Goal: Task Accomplishment & Management: Use online tool/utility

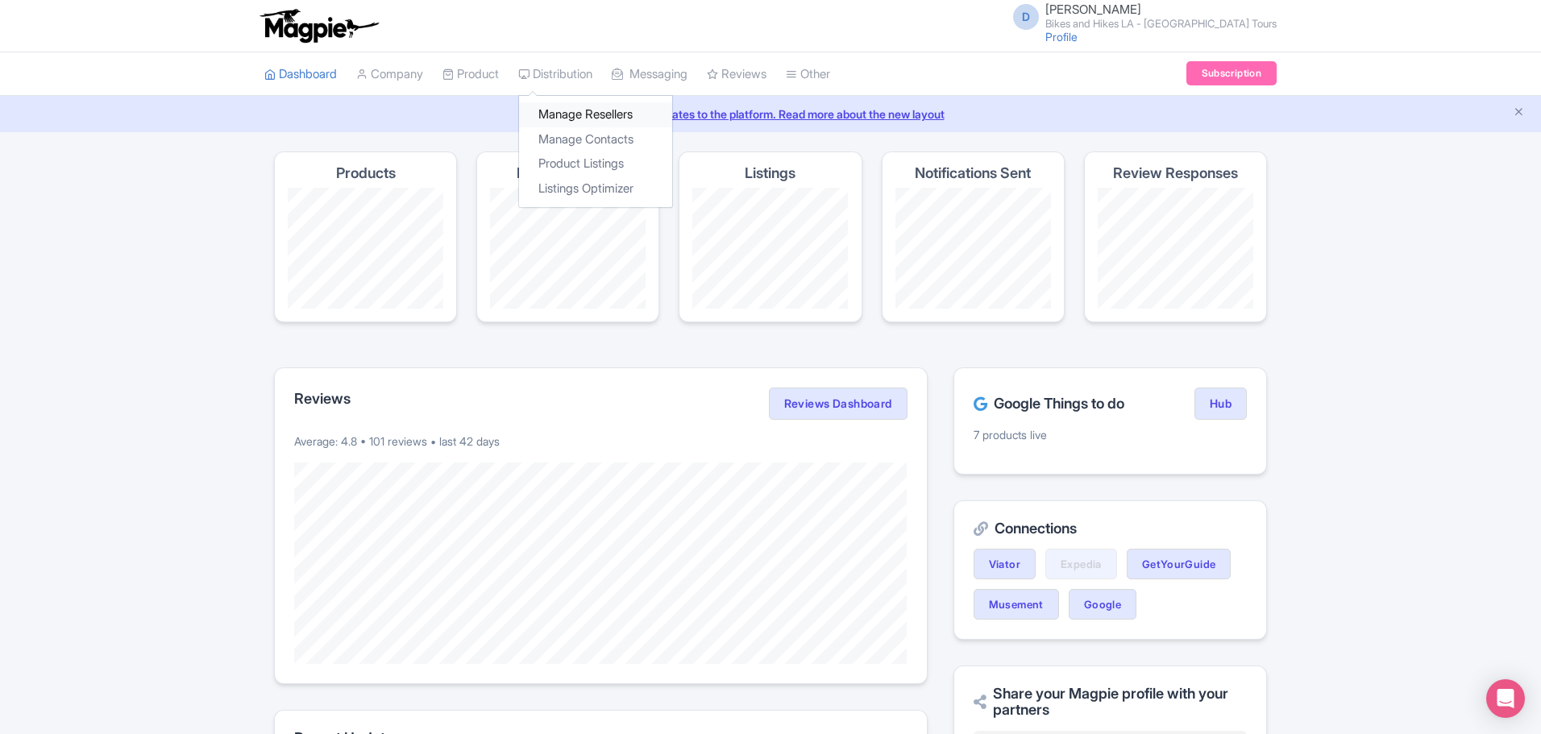
click at [577, 113] on link "Manage Resellers" at bounding box center [595, 114] width 153 height 25
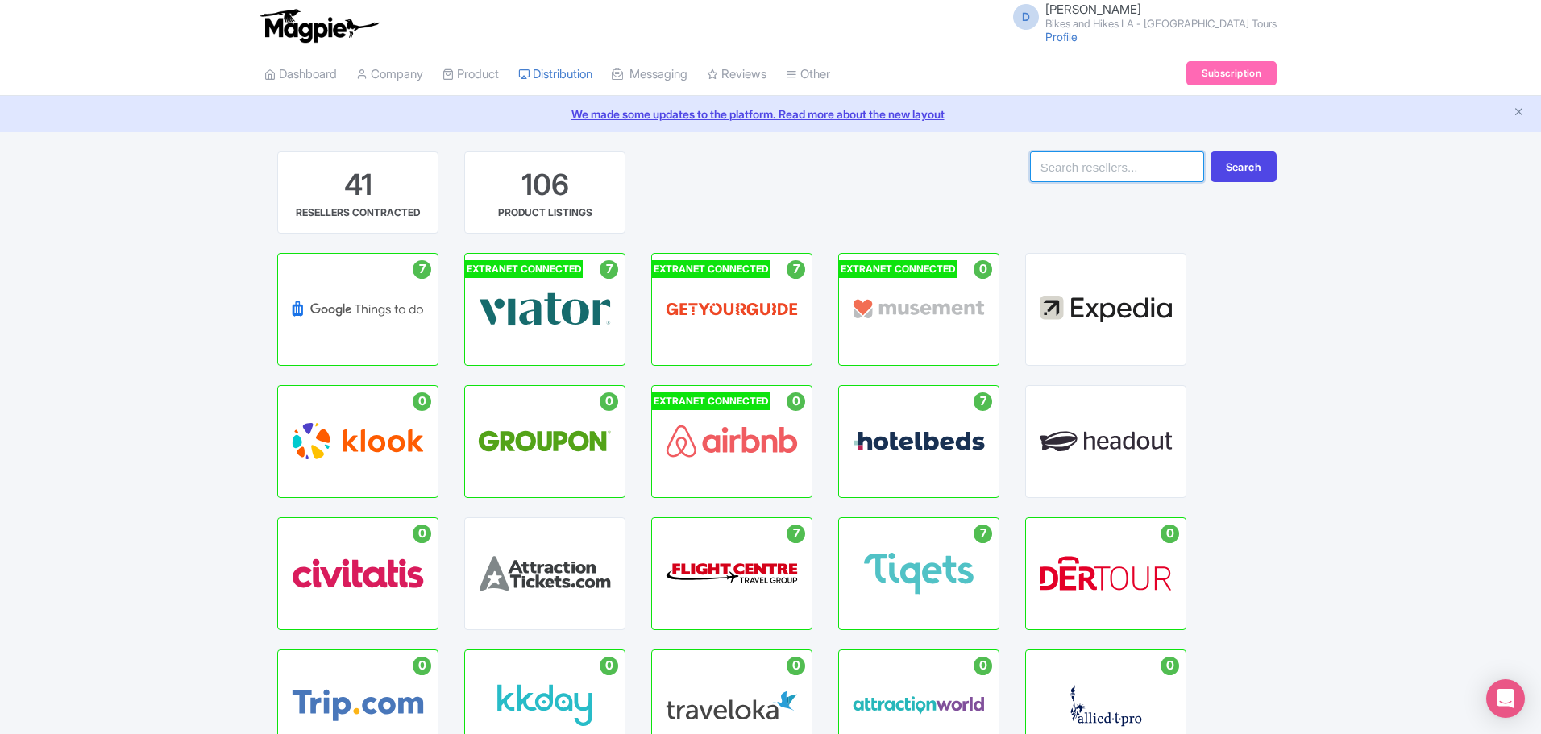
click at [1097, 163] on input "search" at bounding box center [1117, 167] width 174 height 31
type input "isango"
click at [1246, 170] on button "Search" at bounding box center [1243, 167] width 66 height 31
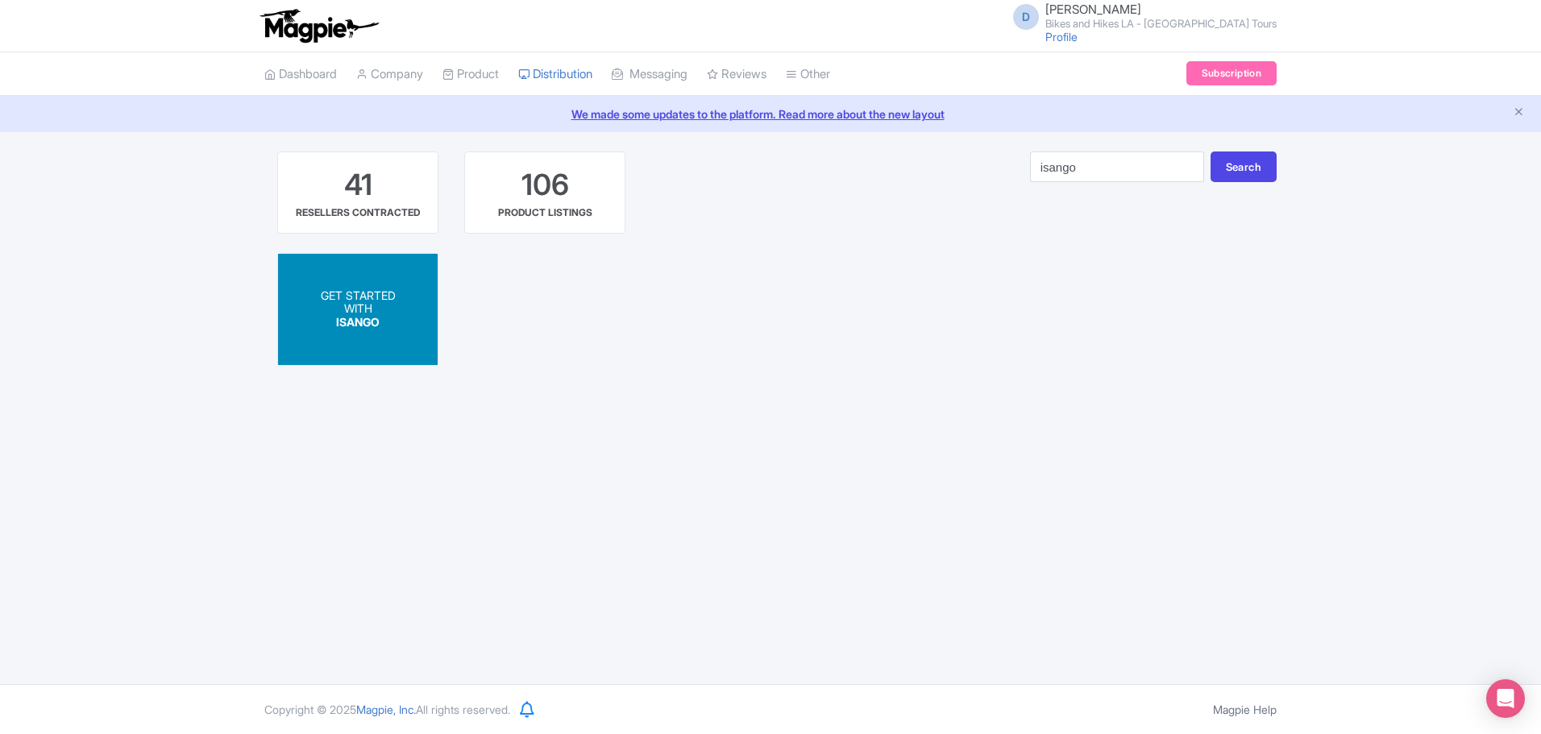
click at [372, 299] on span "GET STARTED" at bounding box center [358, 295] width 75 height 14
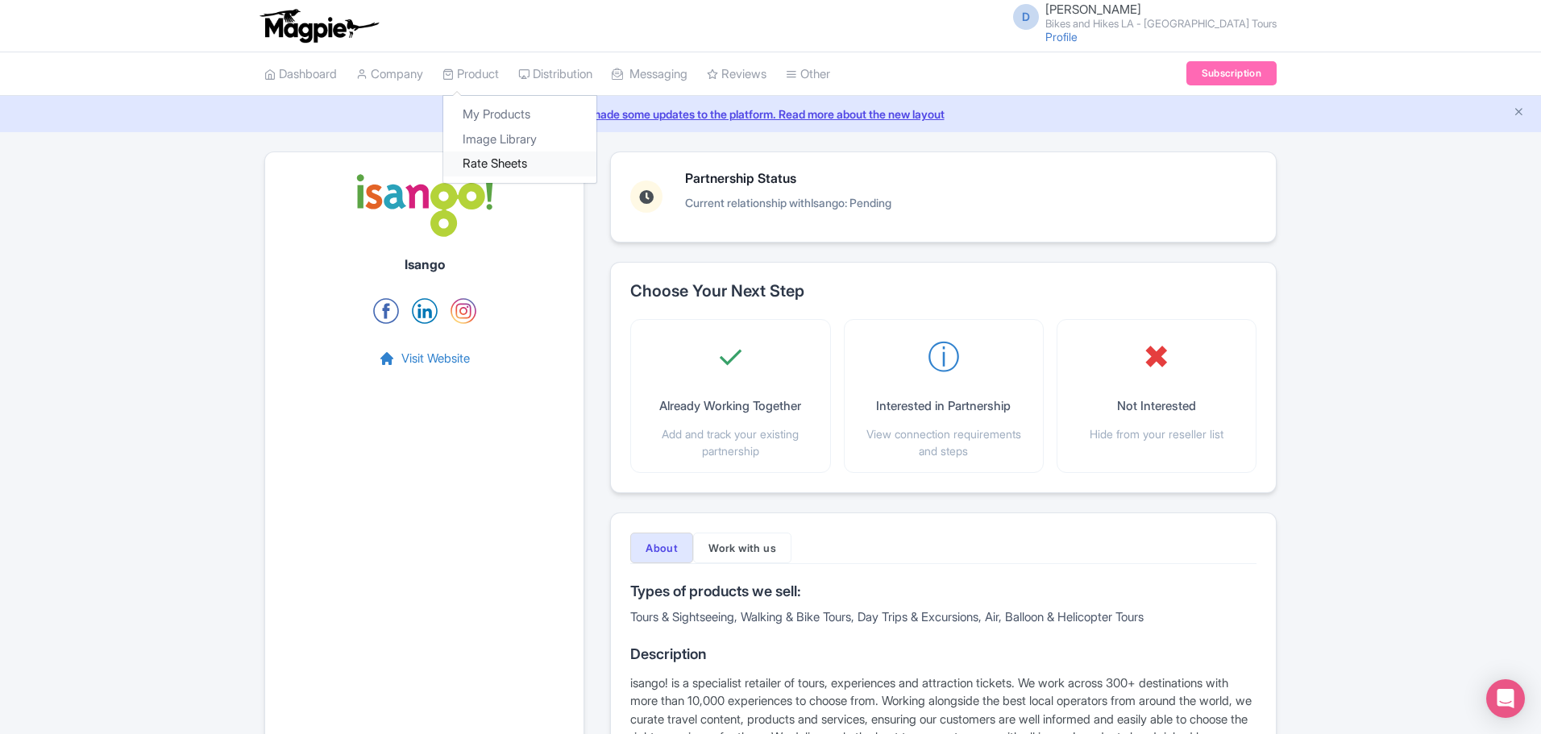
click at [517, 172] on link "Rate Sheets" at bounding box center [519, 164] width 153 height 25
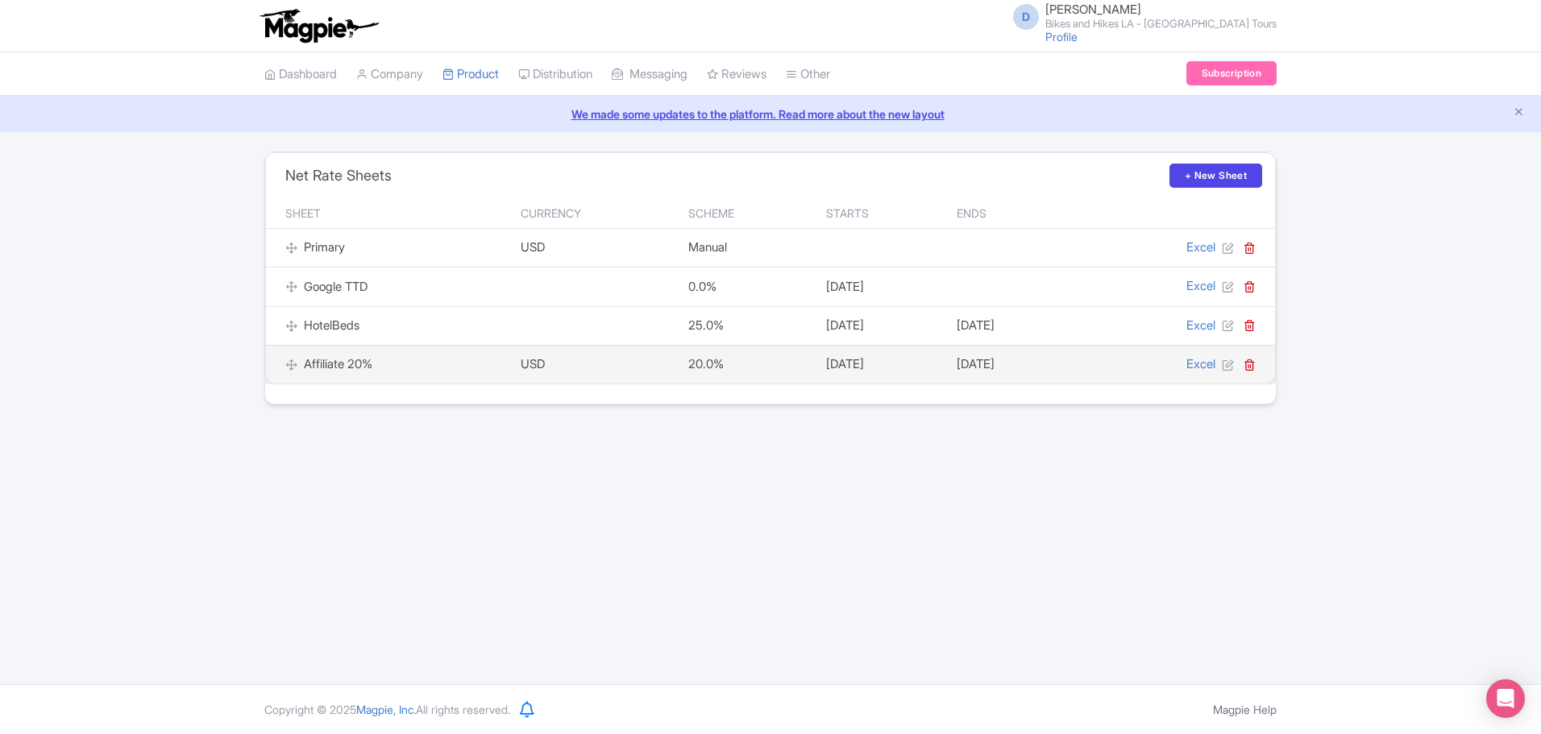
click at [355, 369] on div "Affiliate 20%" at bounding box center [393, 364] width 216 height 19
click at [1202, 363] on link "Excel" at bounding box center [1200, 363] width 29 height 15
